Goal: Task Accomplishment & Management: Manage account settings

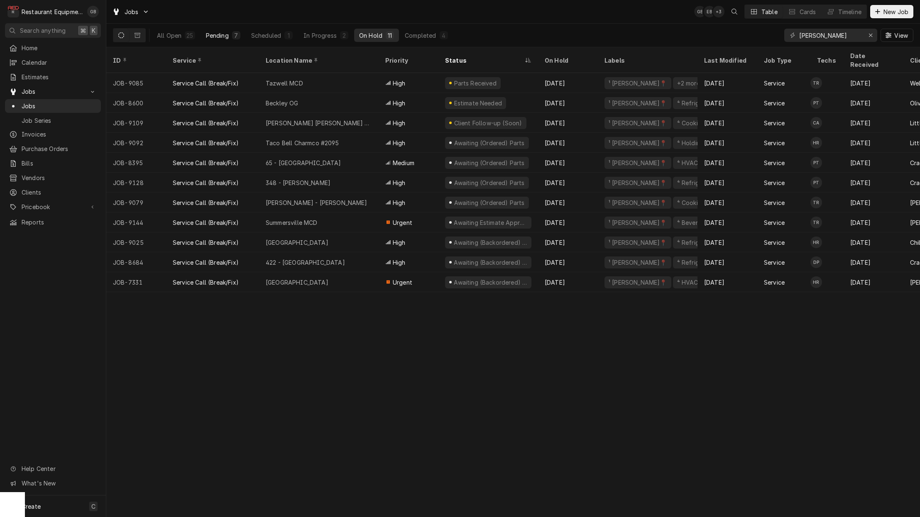
click at [217, 36] on div "Pending" at bounding box center [217, 35] width 23 height 9
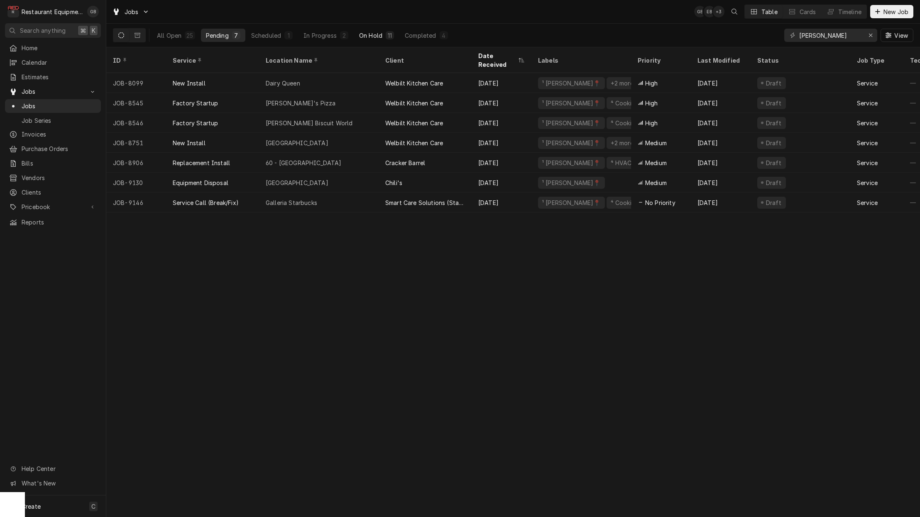
click at [359, 31] on div "On Hold" at bounding box center [370, 35] width 23 height 9
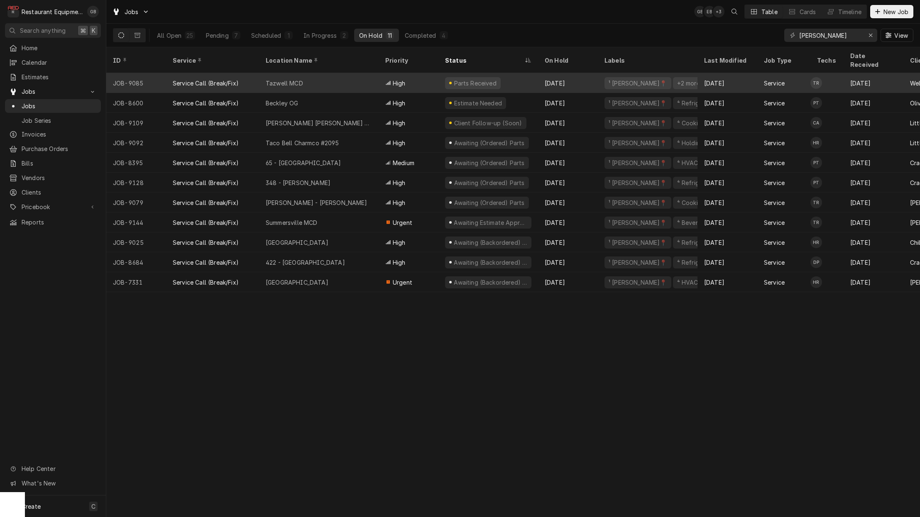
click at [306, 73] on div "Tazwell MCD" at bounding box center [319, 83] width 120 height 20
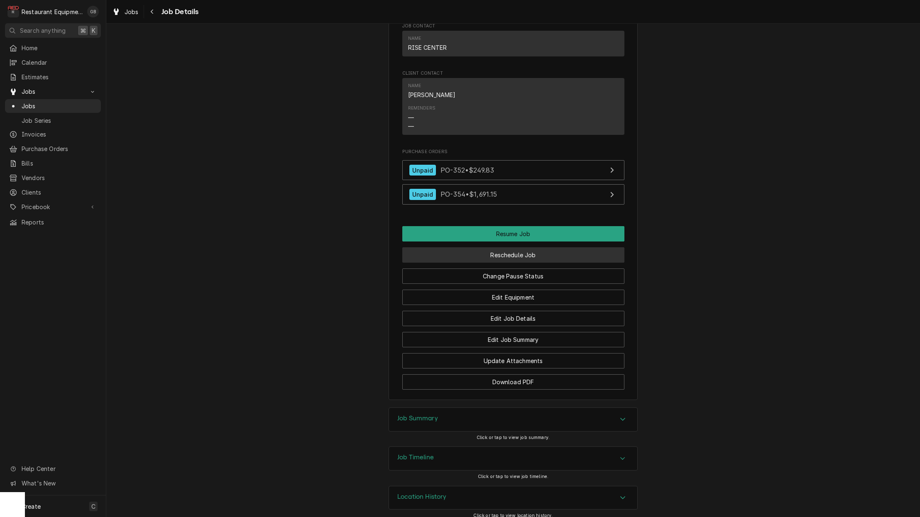
scroll to position [814, 0]
click at [516, 248] on button "Reschedule Job" at bounding box center [513, 255] width 222 height 15
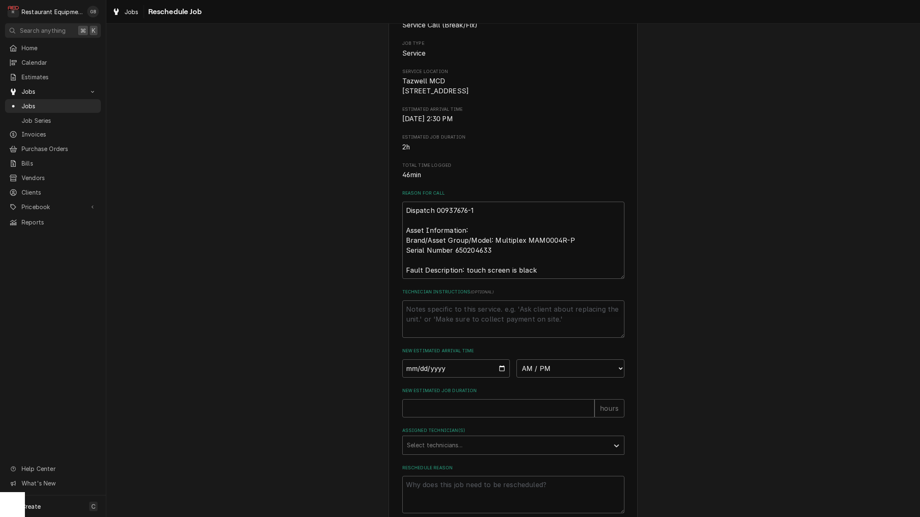
scroll to position [92, 0]
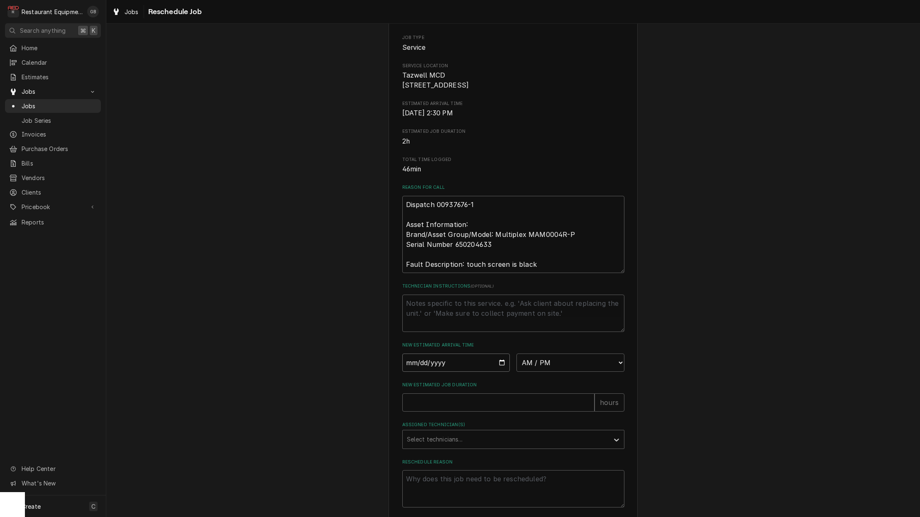
click at [427, 371] on input "Date" at bounding box center [456, 363] width 108 height 18
type input "2025-10-08"
type textarea "x"
select select "14:00:00"
drag, startPoint x: 428, startPoint y: 405, endPoint x: 439, endPoint y: 408, distance: 11.3
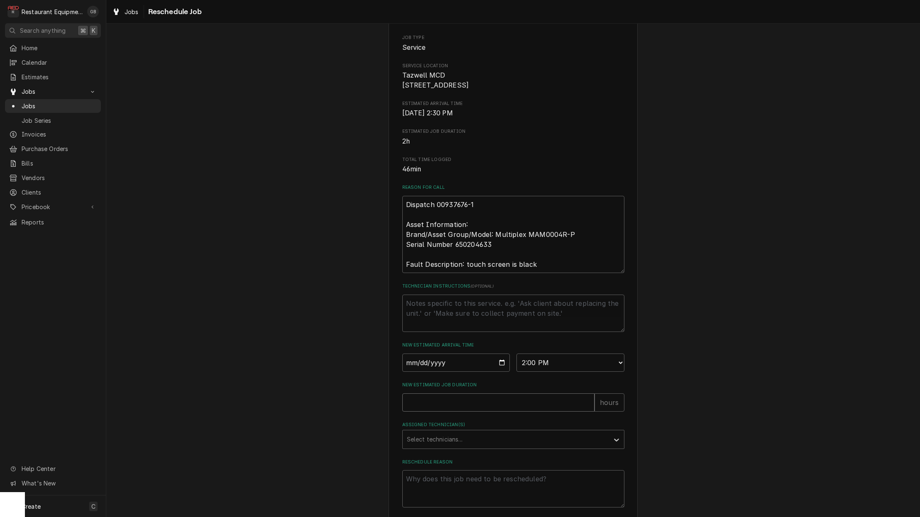
click at [437, 408] on input "New Estimated Job Duration" at bounding box center [498, 403] width 192 height 18
type textarea "x"
type input "1"
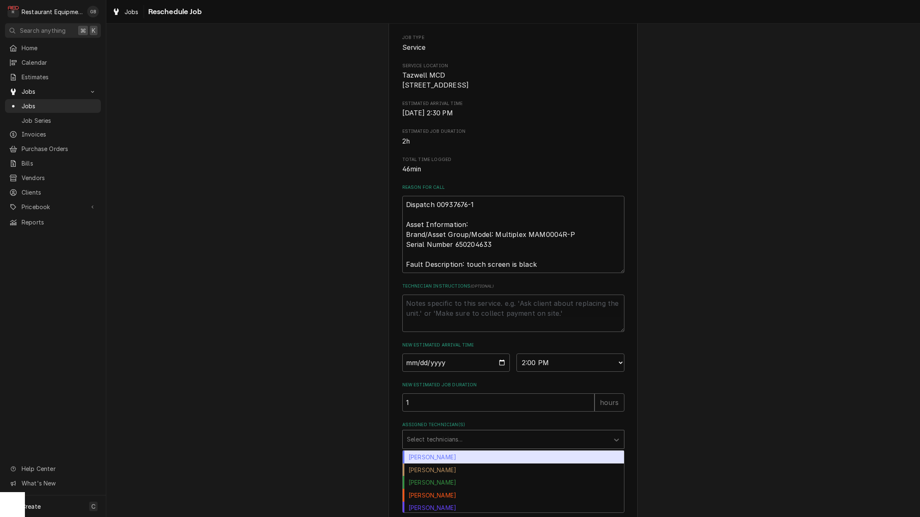
drag, startPoint x: 475, startPoint y: 447, endPoint x: 480, endPoint y: 452, distance: 7.4
click at [474, 447] on div "Assigned Technician(s)" at bounding box center [506, 439] width 198 height 15
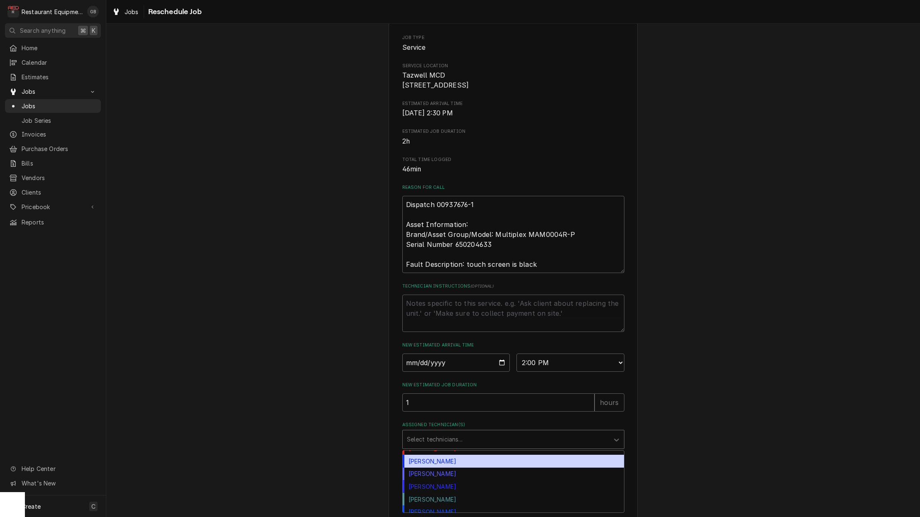
scroll to position [138, 0]
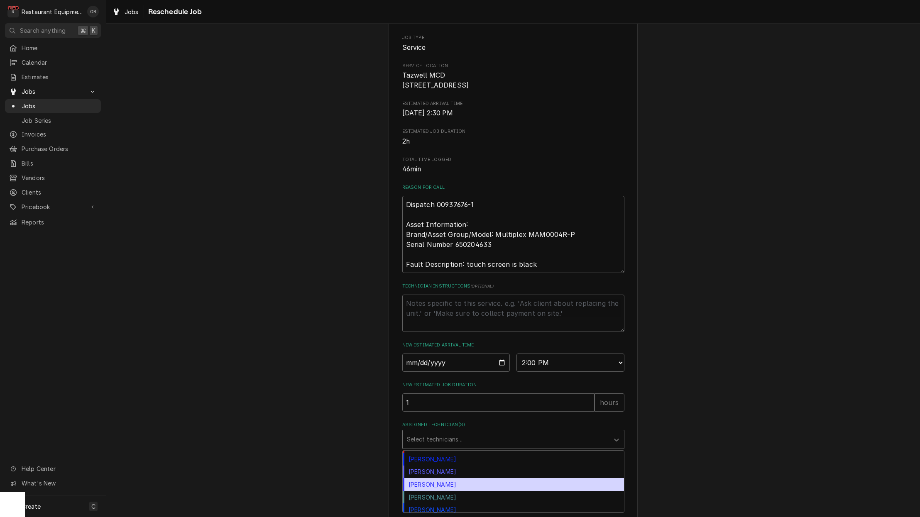
click at [449, 491] on div "[PERSON_NAME]" at bounding box center [513, 484] width 221 height 13
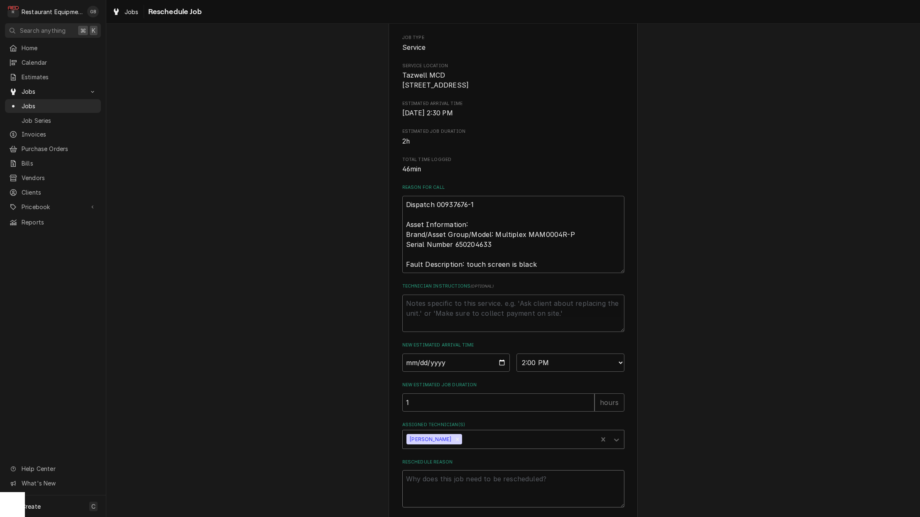
click at [456, 491] on textarea "Reschedule Reason" at bounding box center [513, 489] width 222 height 37
type textarea "x"
type textarea "p"
type textarea "x"
type textarea "pa"
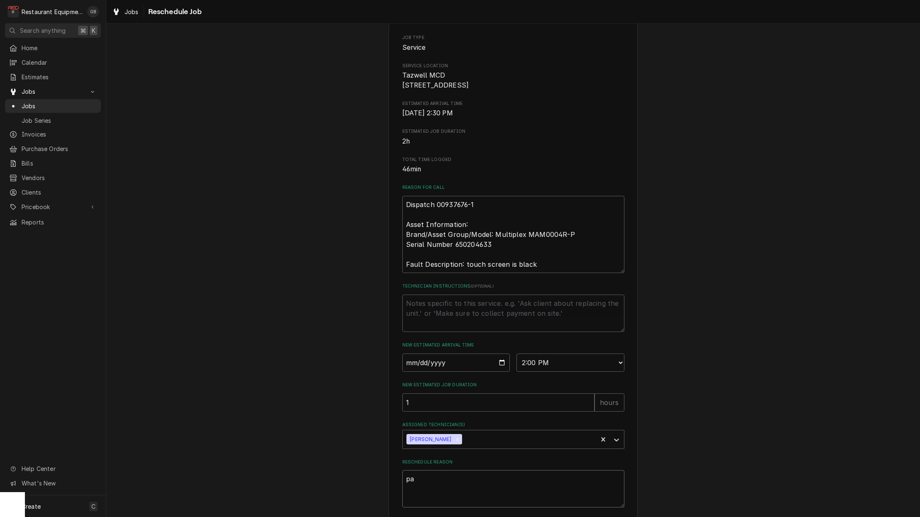
type textarea "x"
type textarea "par"
type textarea "x"
type textarea "part"
type textarea "x"
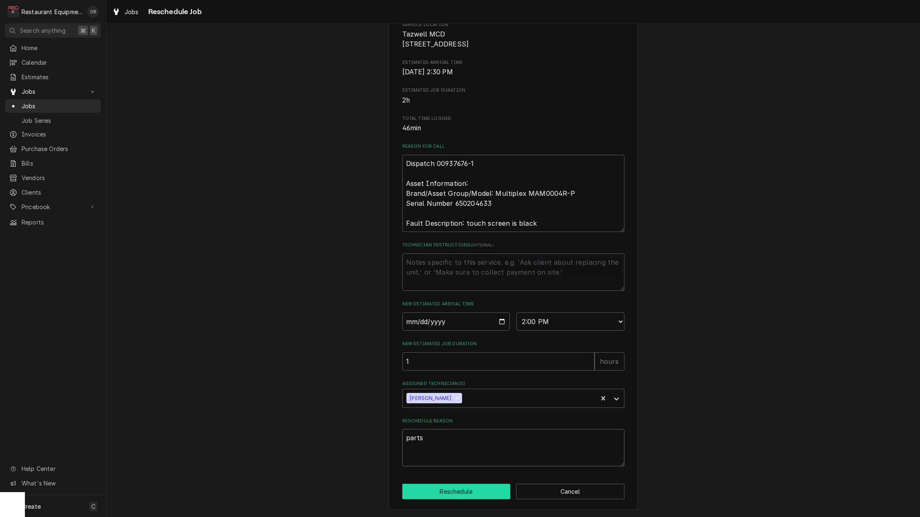
type textarea "parts"
click at [460, 494] on button "Reschedule" at bounding box center [456, 491] width 108 height 15
type textarea "x"
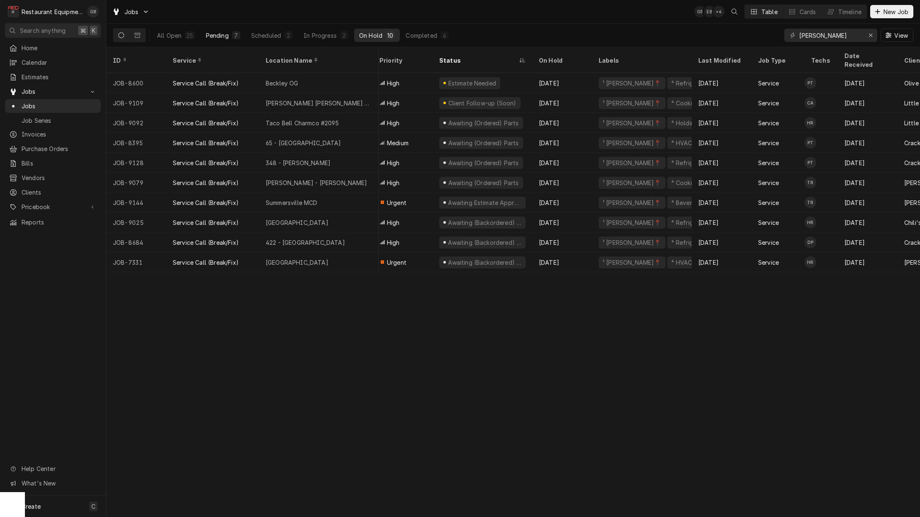
click at [218, 39] on div "Pending" at bounding box center [217, 35] width 23 height 9
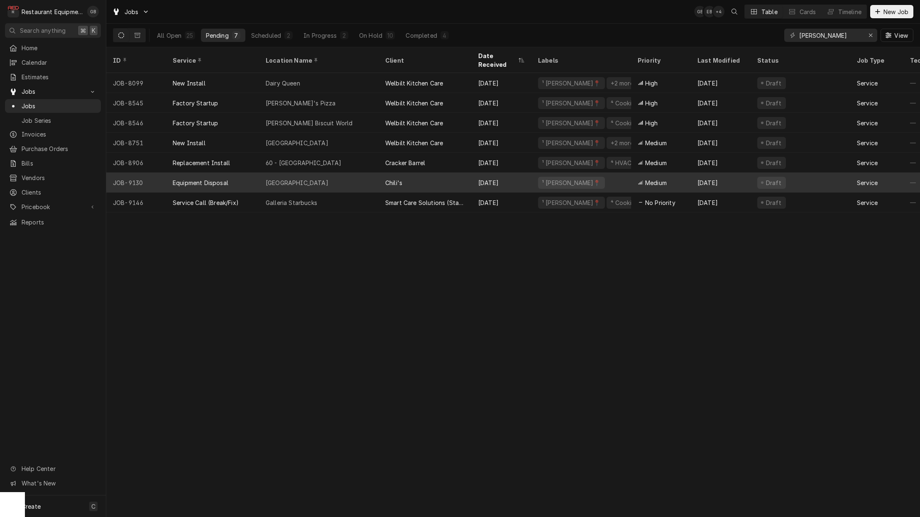
click at [364, 173] on div "Princeton" at bounding box center [319, 183] width 120 height 20
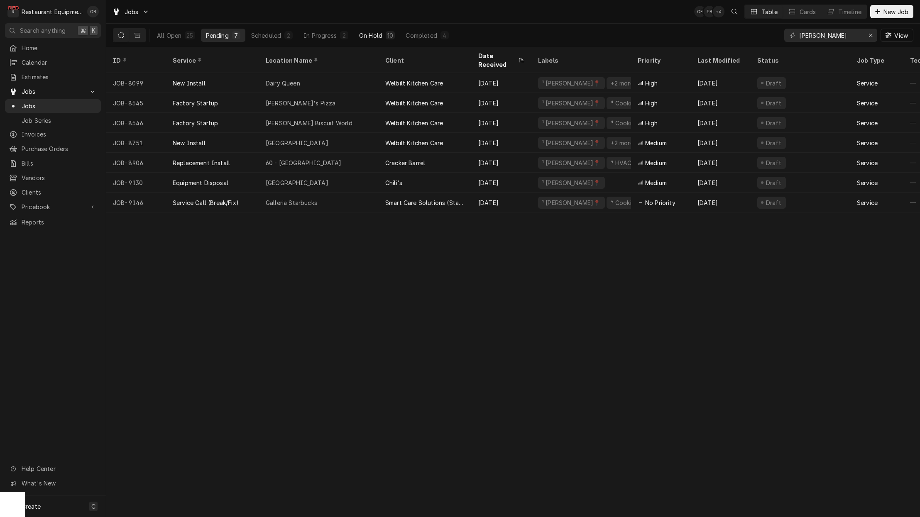
click at [383, 39] on button "On Hold 10" at bounding box center [377, 35] width 46 height 13
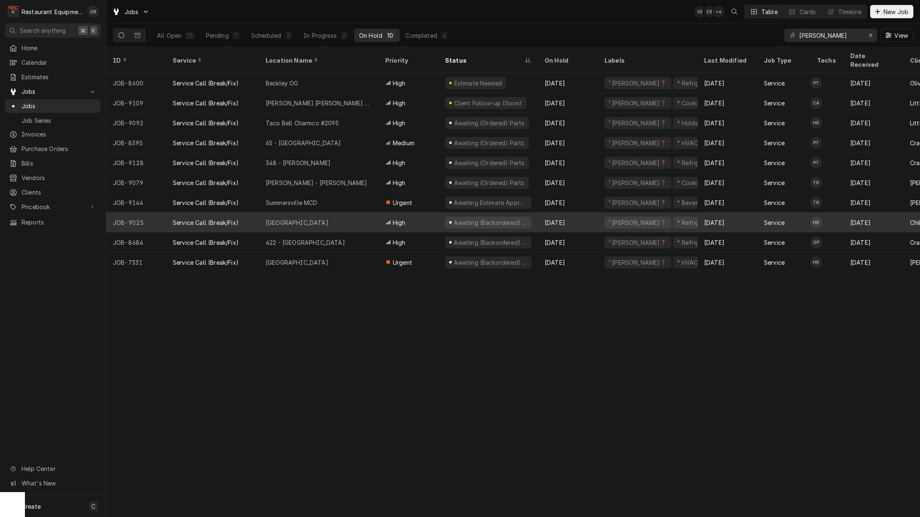
scroll to position [0, -1]
click at [313, 213] on div "Princeton" at bounding box center [319, 223] width 120 height 20
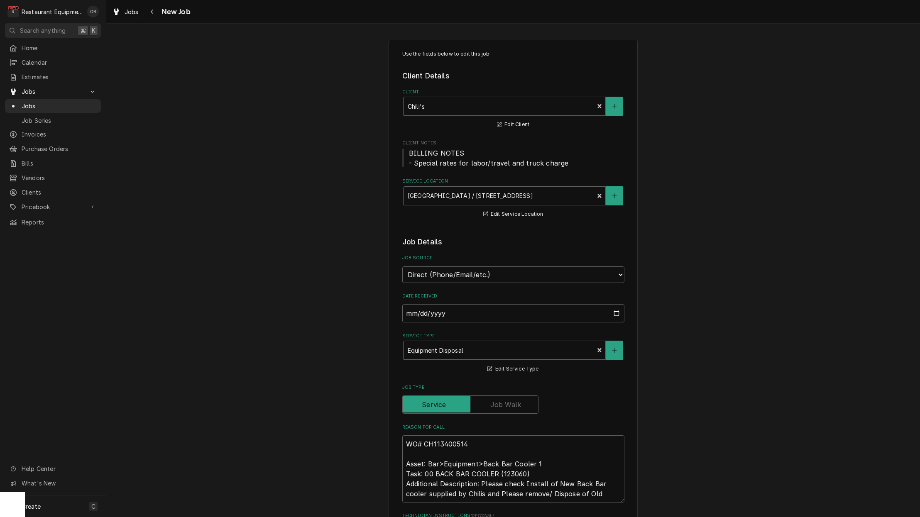
type textarea "x"
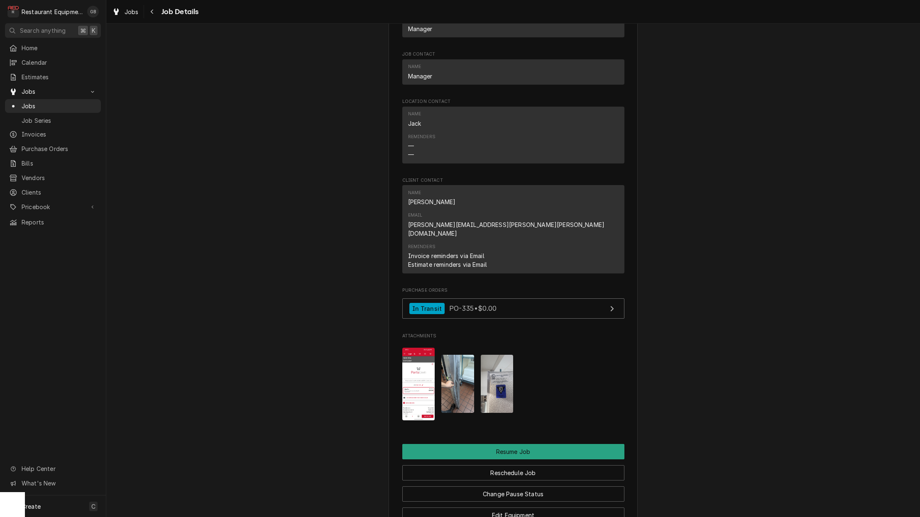
scroll to position [819, 0]
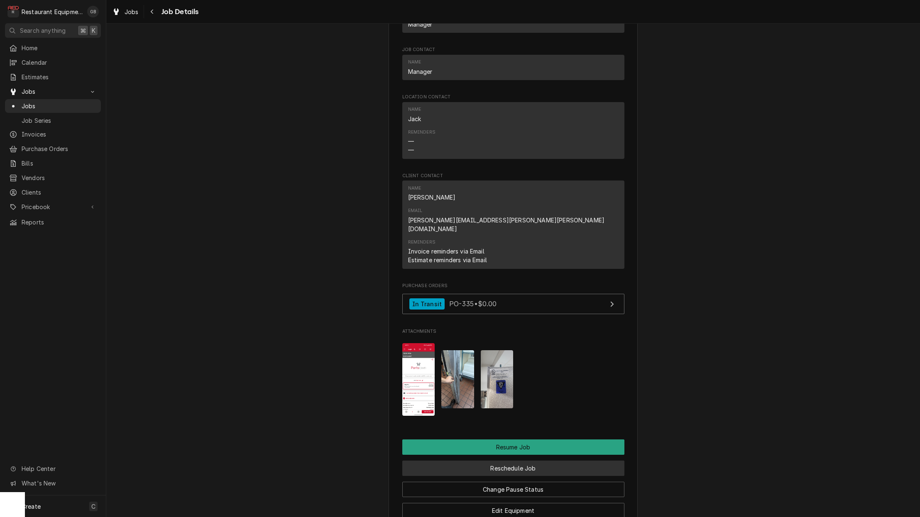
click at [516, 461] on button "Reschedule Job" at bounding box center [513, 468] width 222 height 15
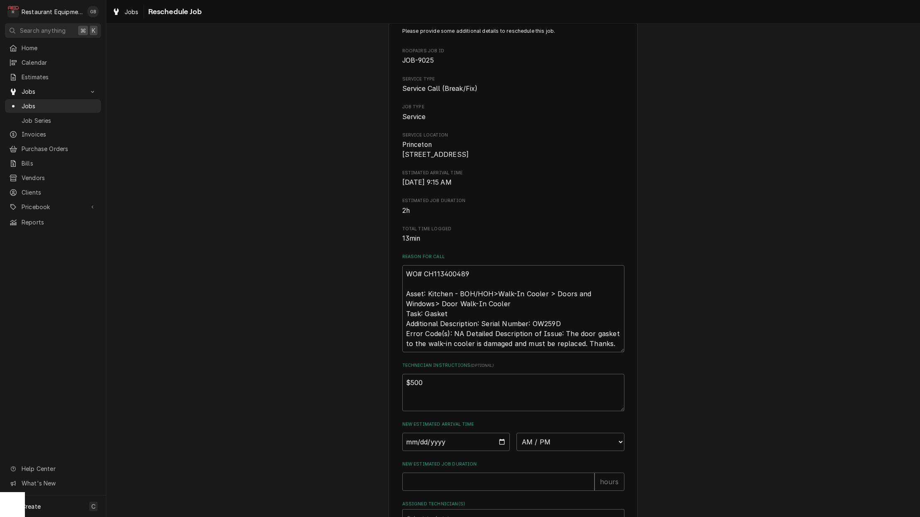
scroll to position [24, 0]
click at [409, 443] on input "Date" at bounding box center [456, 441] width 108 height 18
type input "[DATE]"
type textarea "x"
type input "[DATE]"
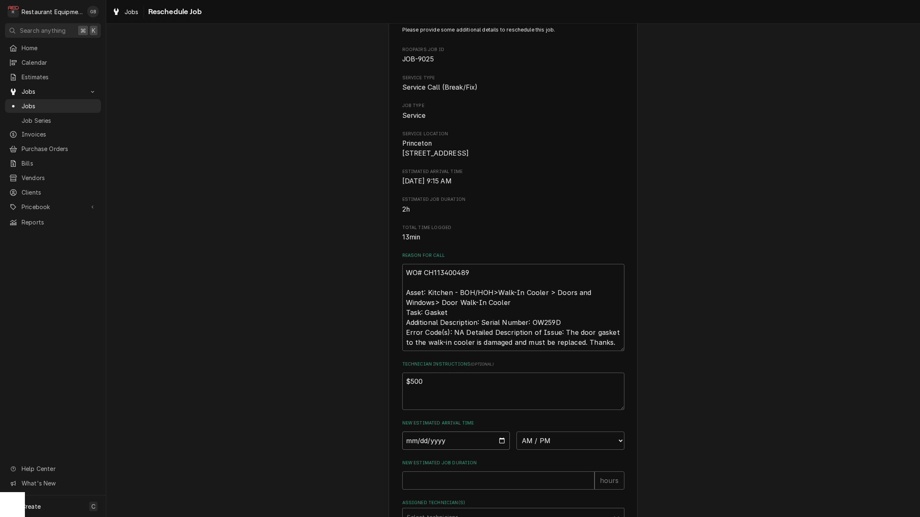
type textarea "x"
select select "14:30:00"
type textarea "x"
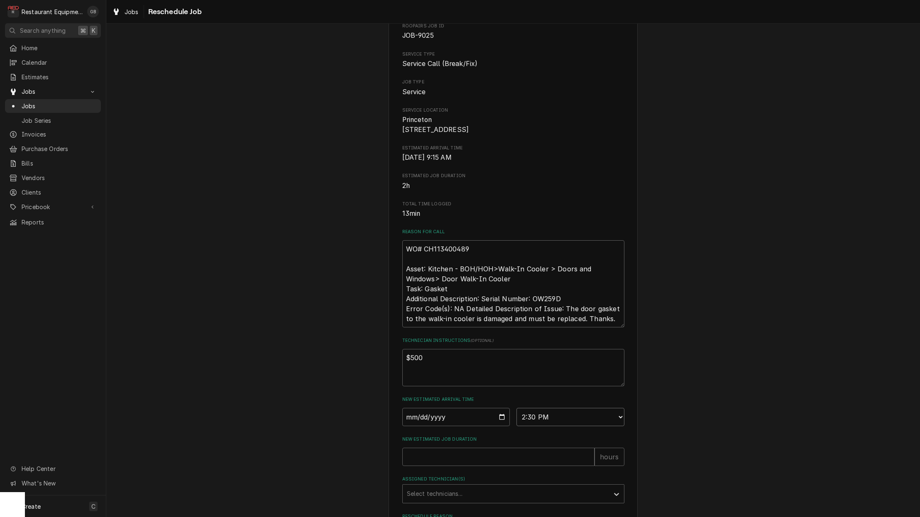
scroll to position [52, 0]
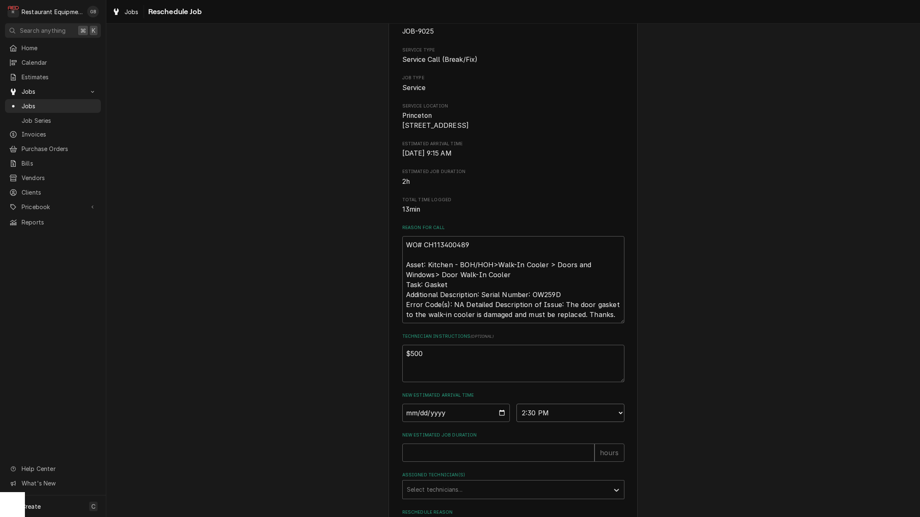
select select "14:00:00"
click at [456, 455] on input "New Estimated Job Duration" at bounding box center [498, 453] width 192 height 18
type textarea "x"
type input "2"
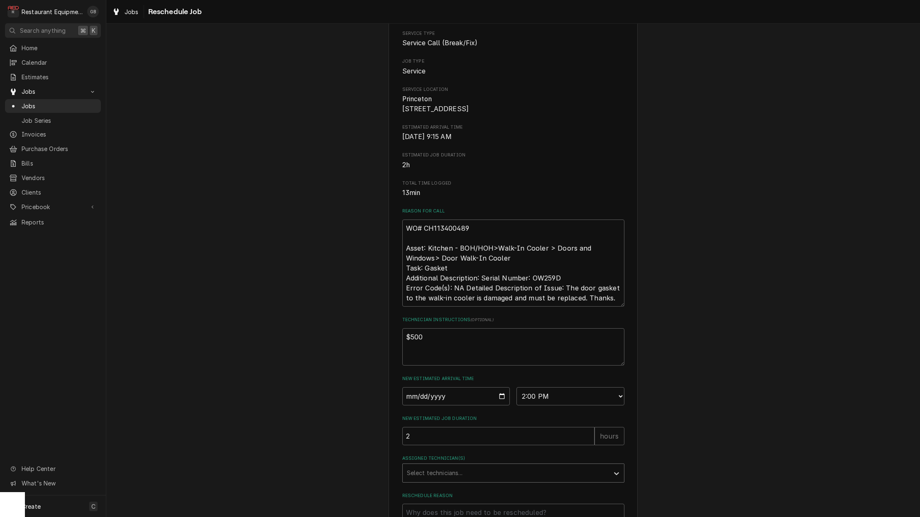
scroll to position [76, 0]
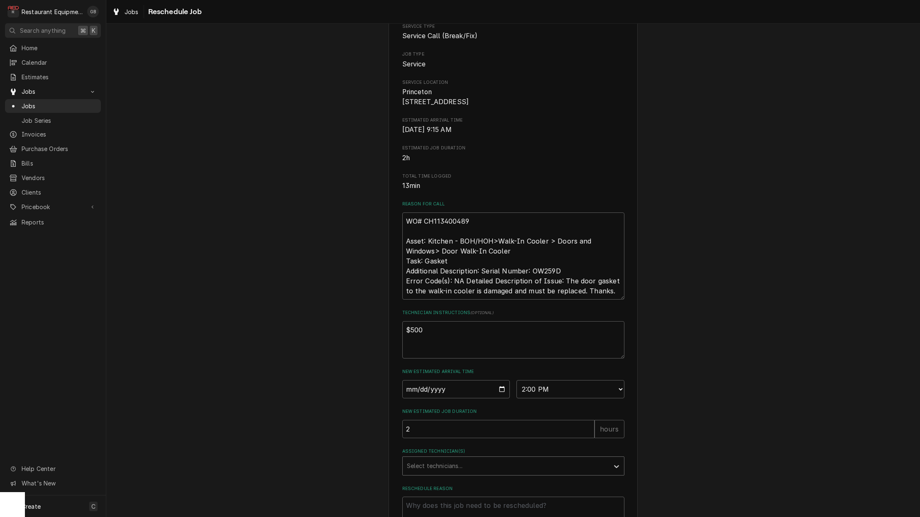
click at [585, 468] on div "Assigned Technician(s)" at bounding box center [506, 466] width 198 height 15
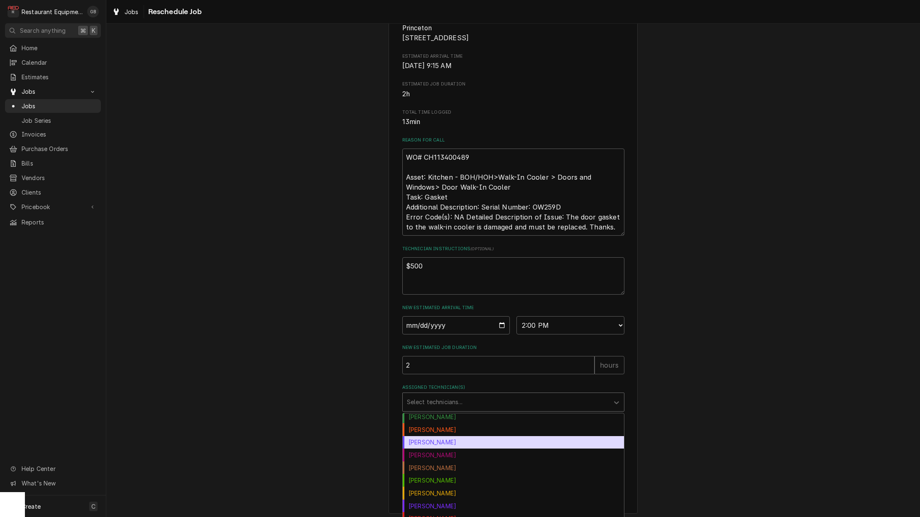
scroll to position [30, 0]
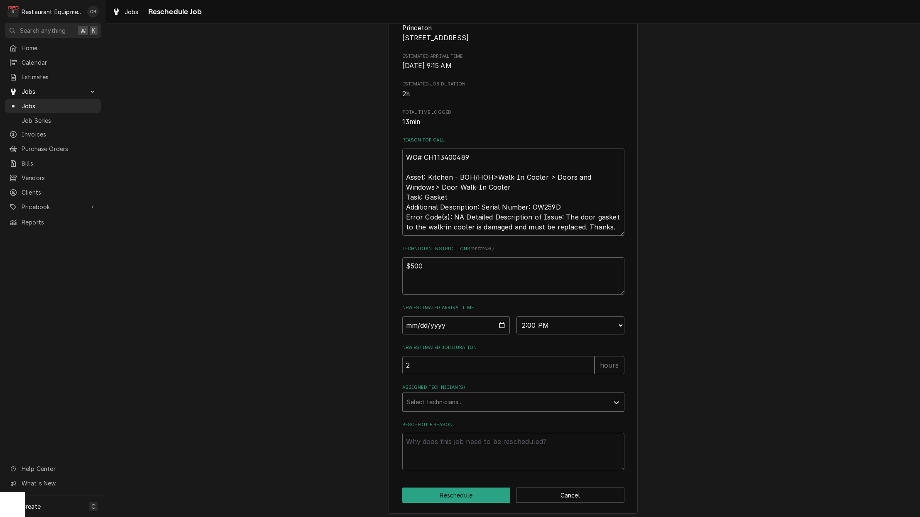
click at [440, 407] on div "Select technicians..." at bounding box center [506, 402] width 198 height 9
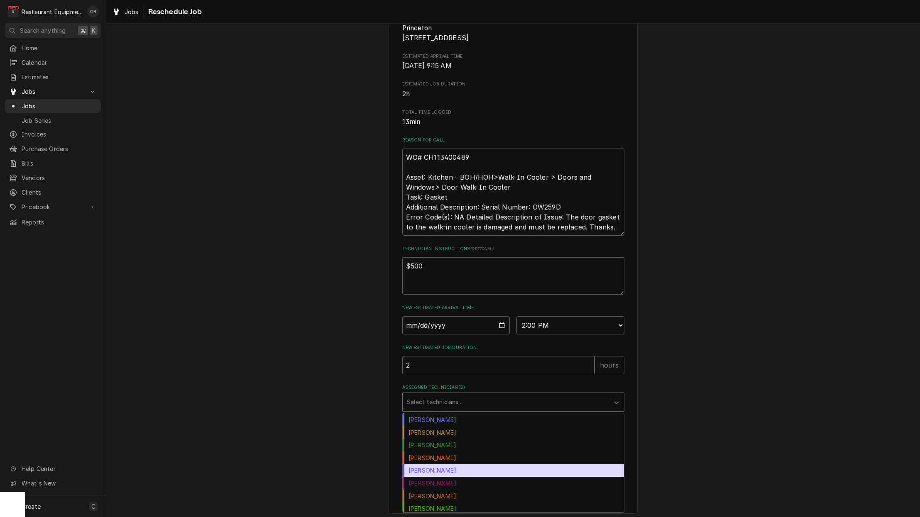
click at [444, 469] on div "Donovan Pruitt" at bounding box center [513, 471] width 221 height 13
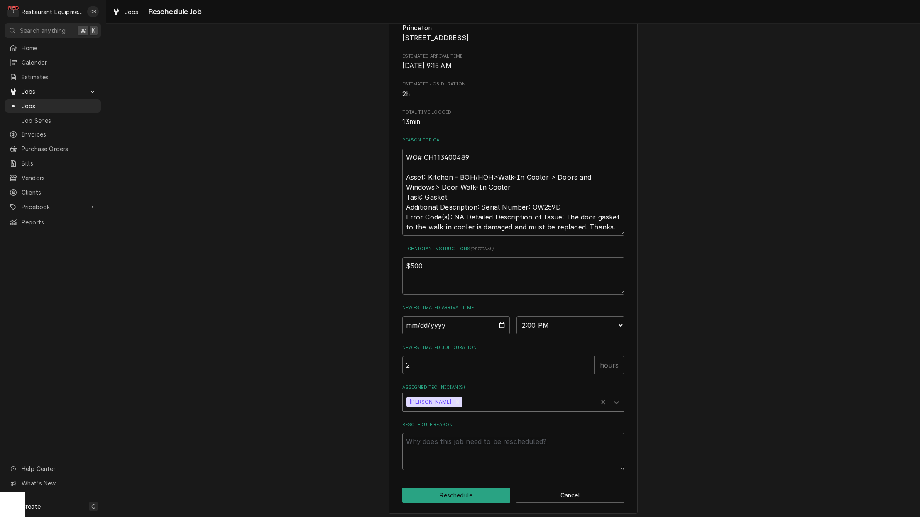
click at [441, 452] on textarea "Reschedule Reason" at bounding box center [513, 451] width 222 height 37
type textarea "x"
type textarea "p"
type textarea "x"
type textarea "pa"
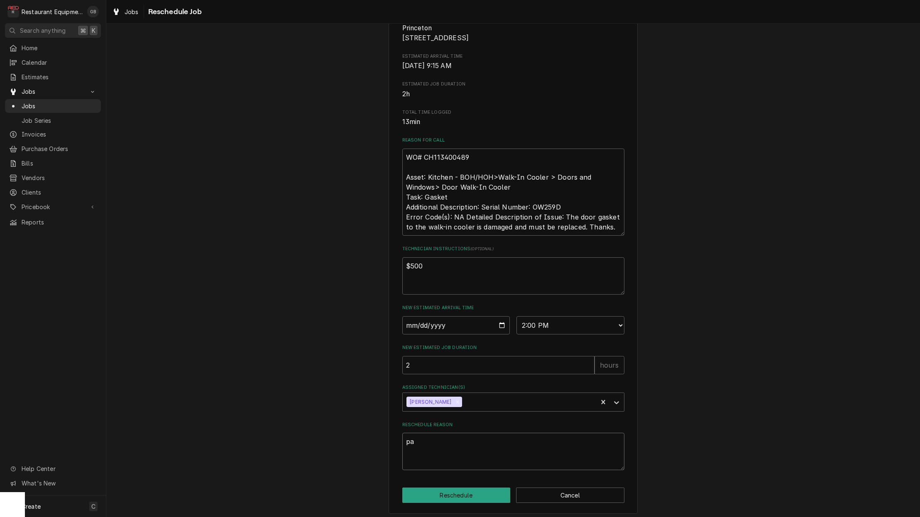
type textarea "x"
type textarea "par"
type textarea "x"
type textarea "part"
type textarea "x"
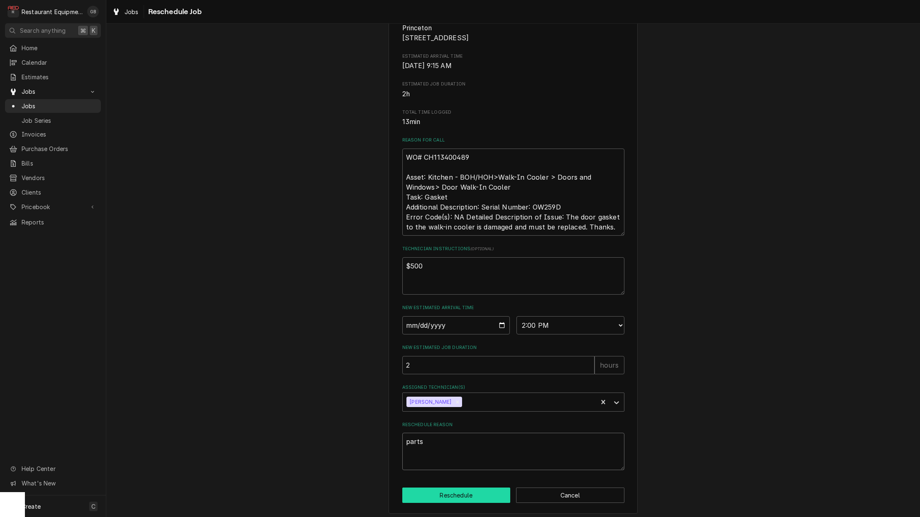
type textarea "parts"
click at [457, 495] on button "Reschedule" at bounding box center [456, 495] width 108 height 15
type textarea "x"
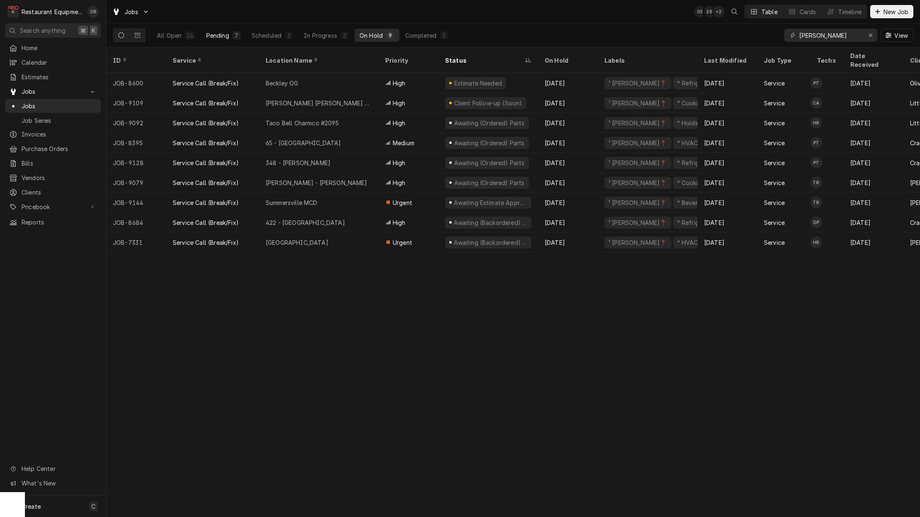
click at [219, 30] on button "Pending 7" at bounding box center [223, 35] width 44 height 13
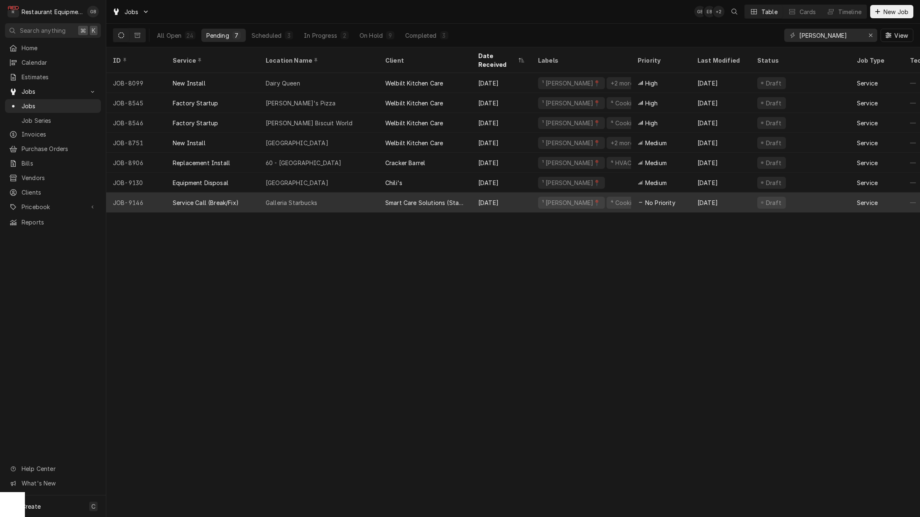
click at [286, 199] on div "Galleria Starbucks" at bounding box center [291, 203] width 51 height 9
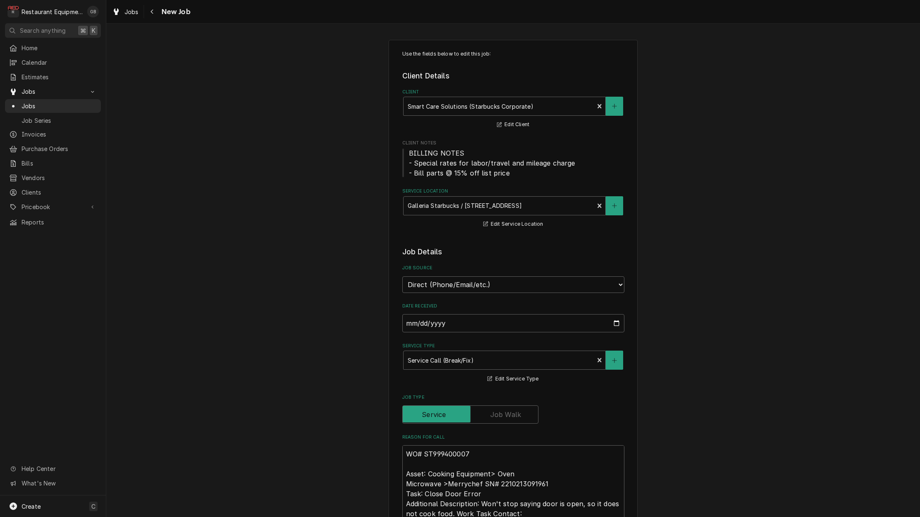
type textarea "x"
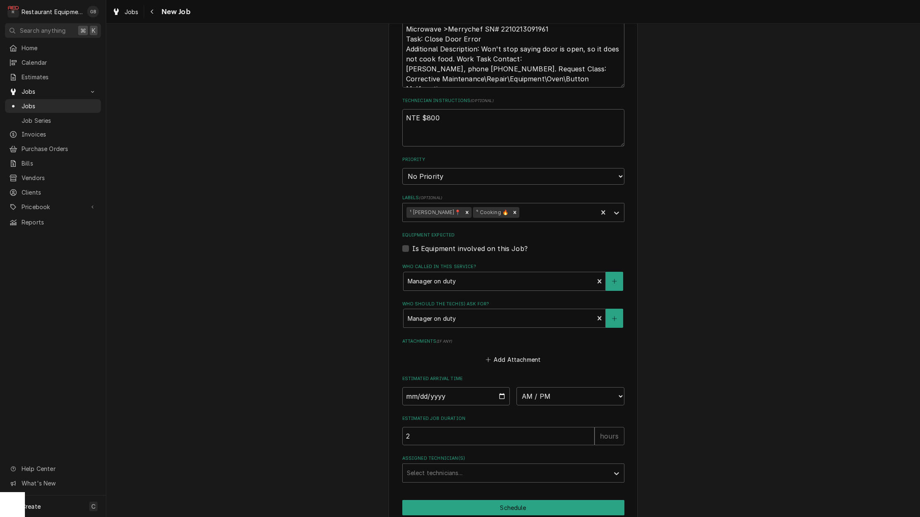
scroll to position [463, 0]
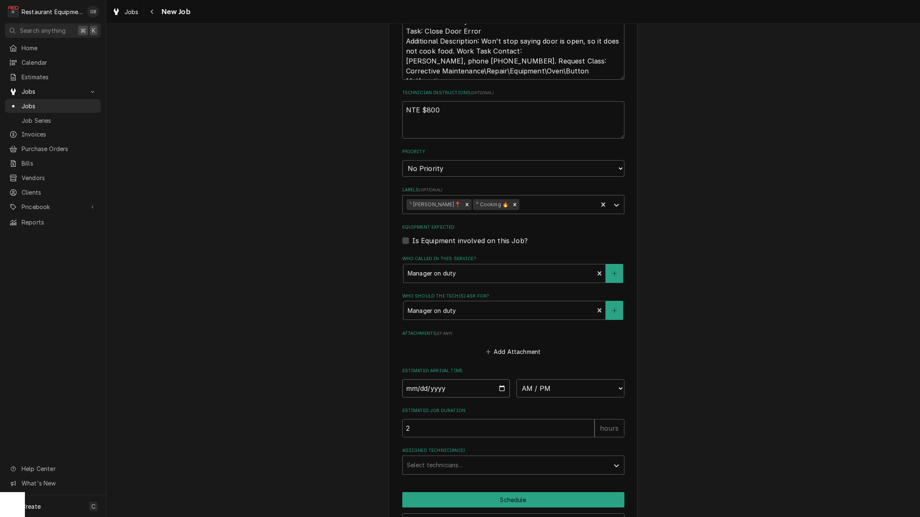
click at [421, 380] on input "Date" at bounding box center [456, 389] width 108 height 18
type input "2025-10-08"
type textarea "x"
select select "12:45:00"
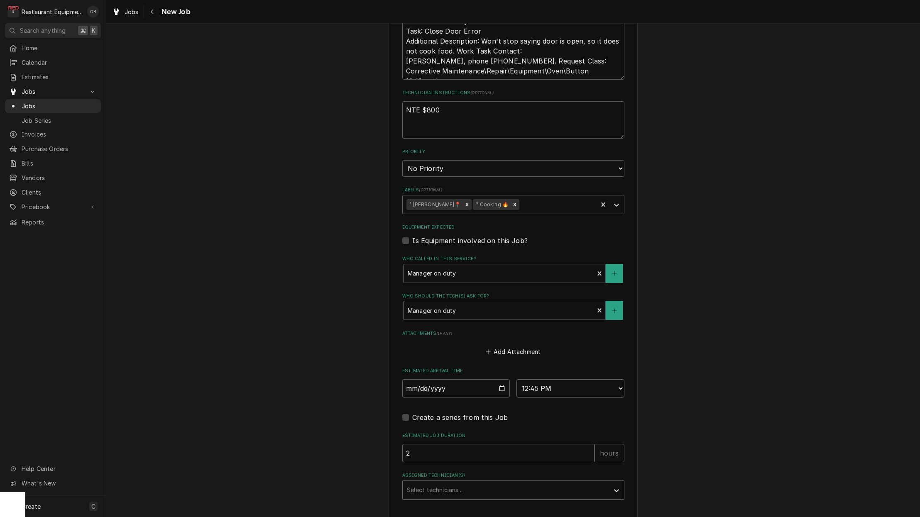
type textarea "x"
select select "13:00:00"
click at [542, 473] on div "Assigned Technician(s) Select technicians..." at bounding box center [513, 486] width 222 height 27
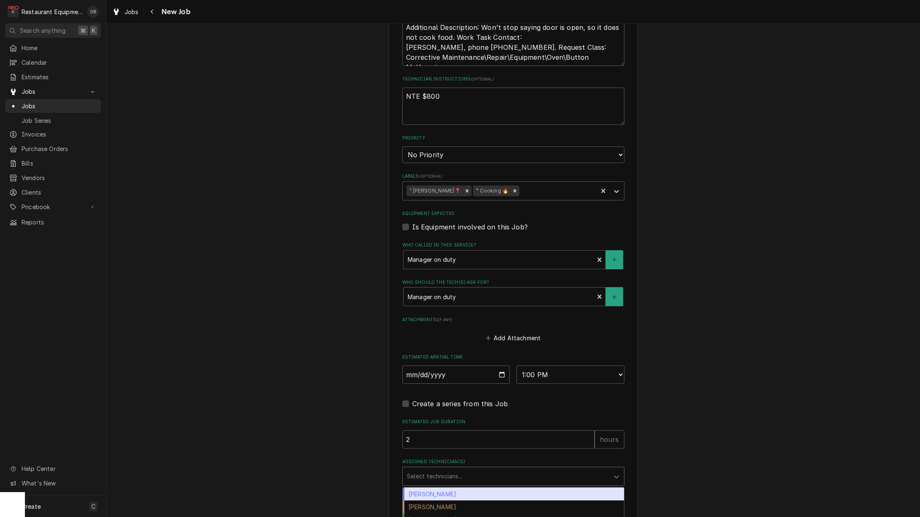
click at [522, 469] on div "Assigned Technician(s)" at bounding box center [506, 476] width 198 height 15
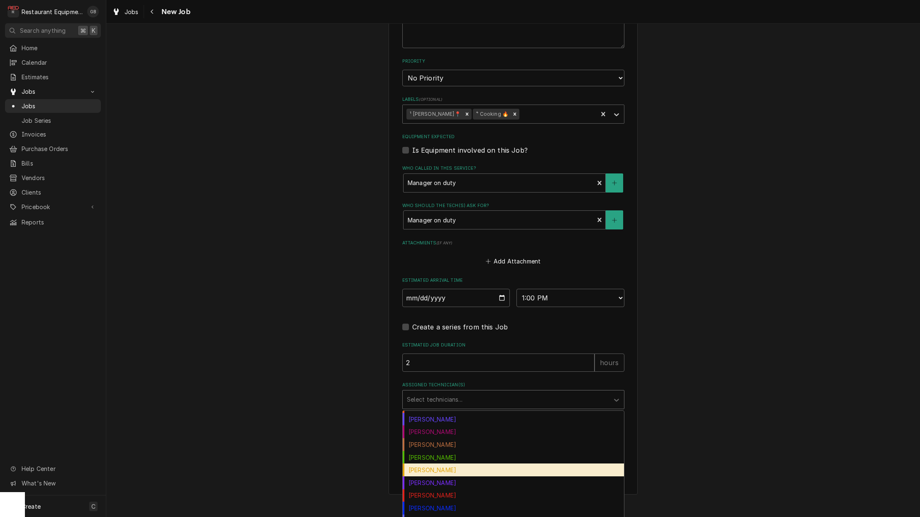
scroll to position [54, 0]
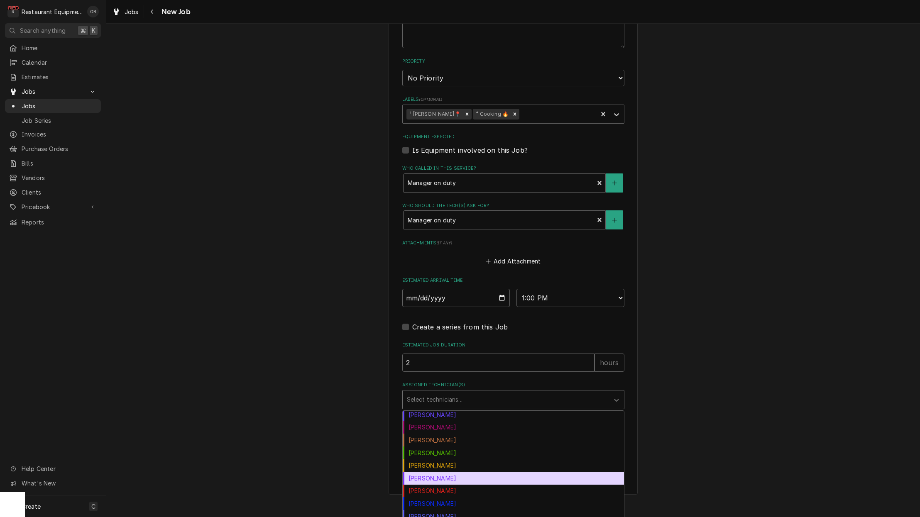
click at [436, 472] on div "Kaleb Lewis" at bounding box center [513, 478] width 221 height 13
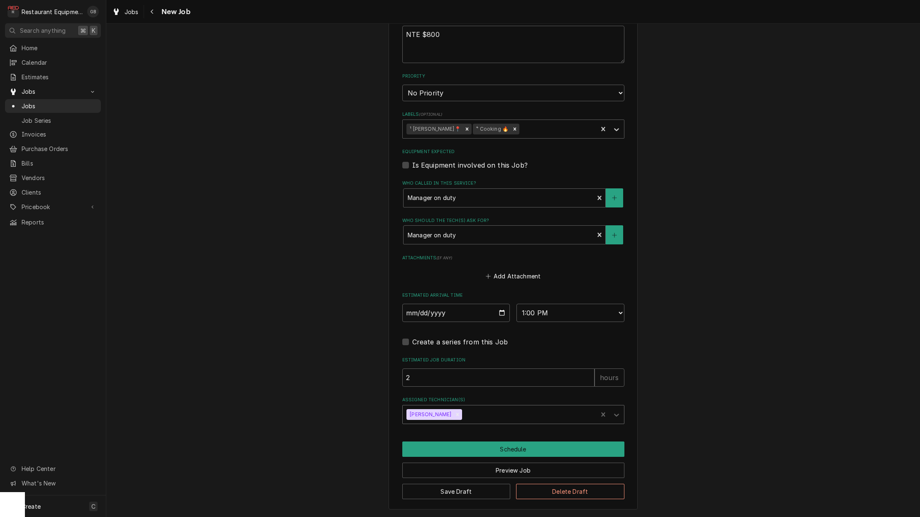
scroll to position [520, 0]
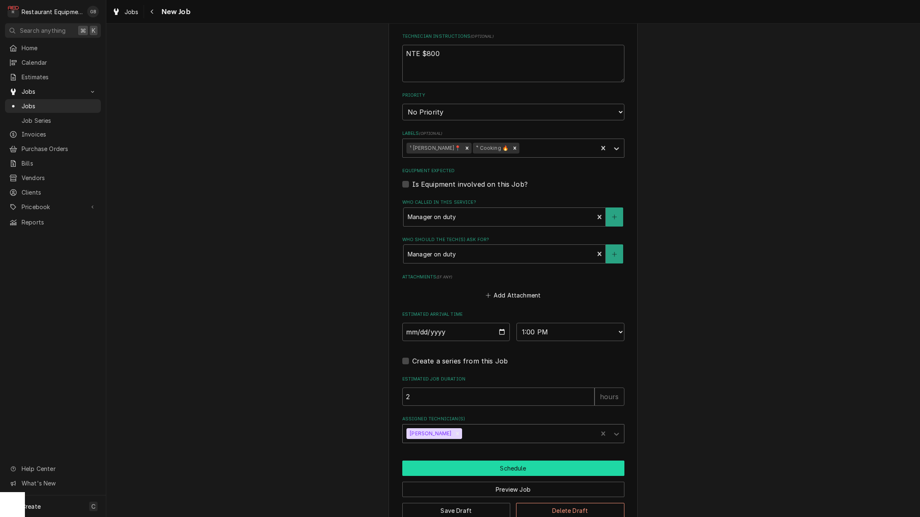
click at [487, 461] on button "Schedule" at bounding box center [513, 468] width 222 height 15
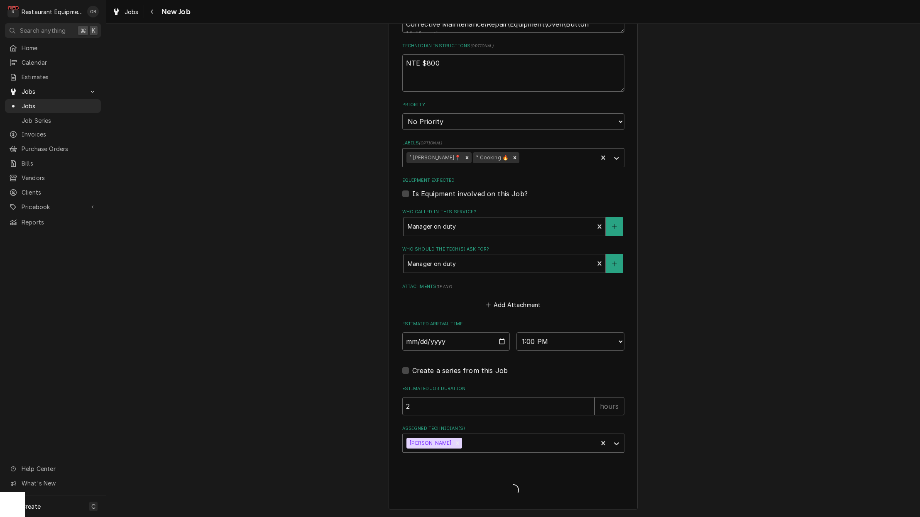
scroll to position [519, 0]
type textarea "x"
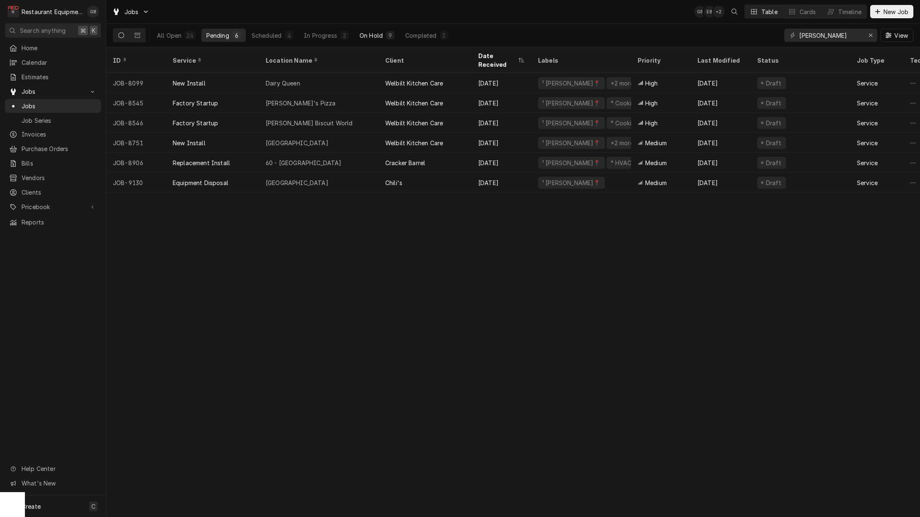
click at [363, 37] on div "On Hold" at bounding box center [371, 35] width 23 height 9
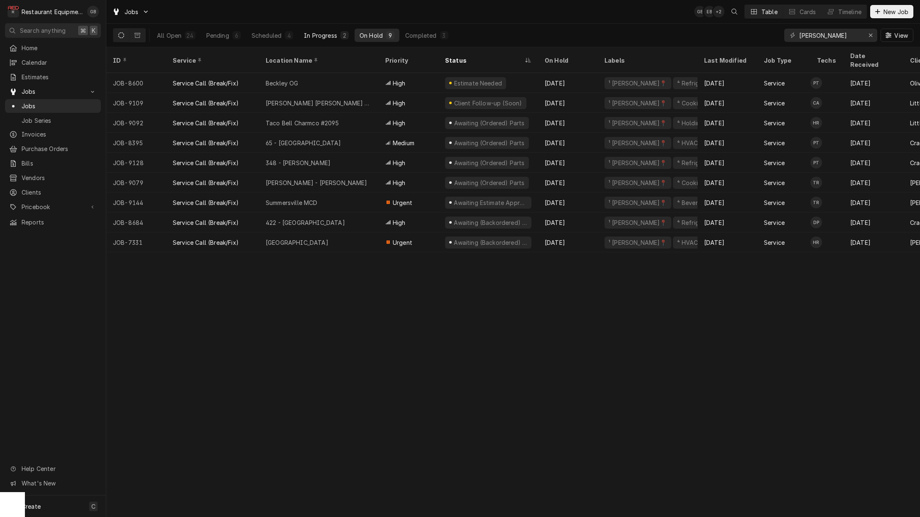
click at [321, 37] on div "In Progress" at bounding box center [320, 35] width 33 height 9
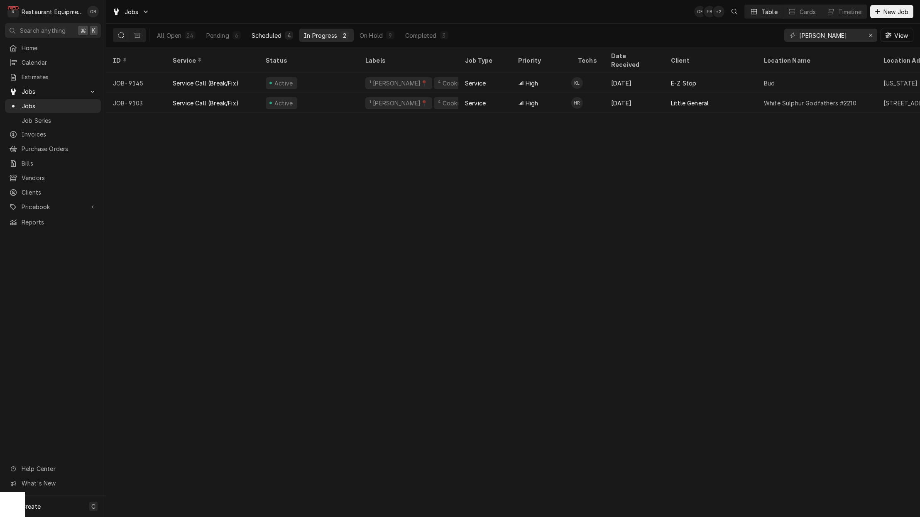
click at [261, 32] on div "Scheduled" at bounding box center [267, 35] width 30 height 9
